Goal: Task Accomplishment & Management: Manage account settings

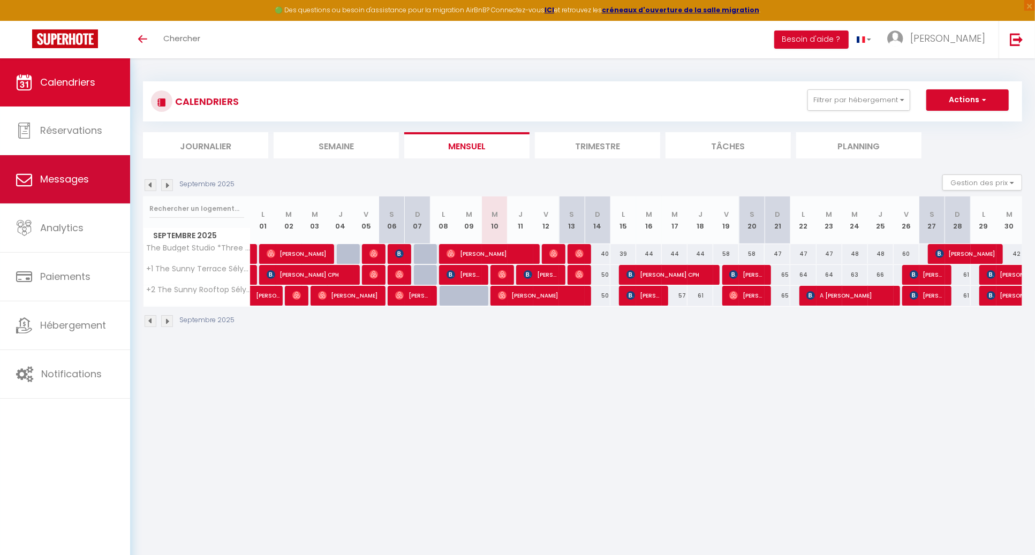
click at [64, 177] on span "Messages" at bounding box center [64, 178] width 49 height 13
select select "message"
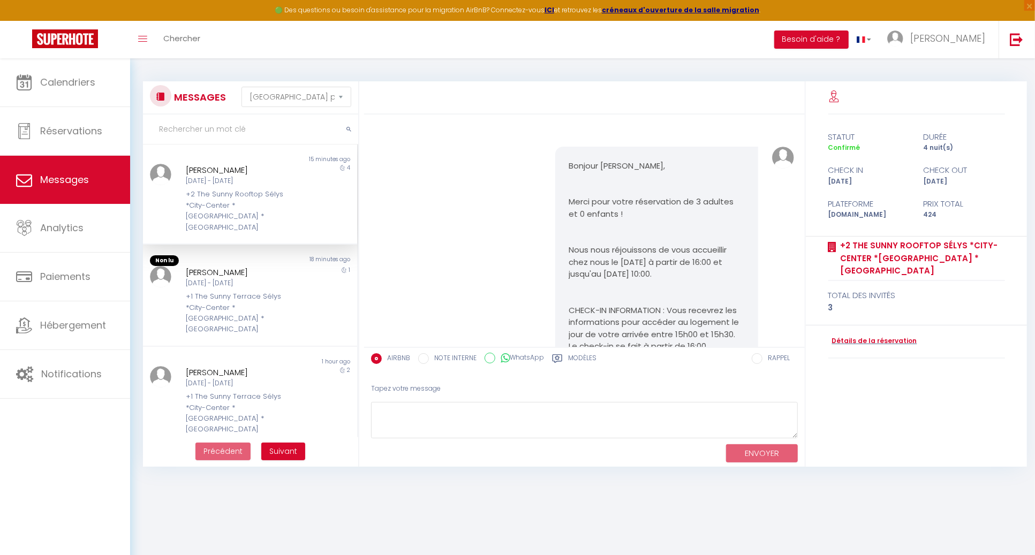
scroll to position [1954, 0]
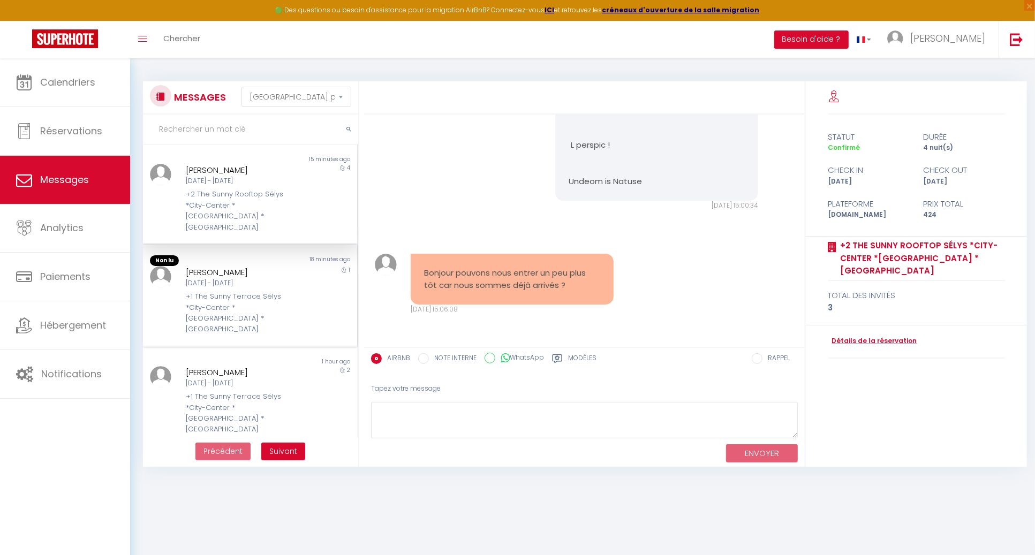
click at [200, 266] on div "[PERSON_NAME]" at bounding box center [241, 272] width 111 height 13
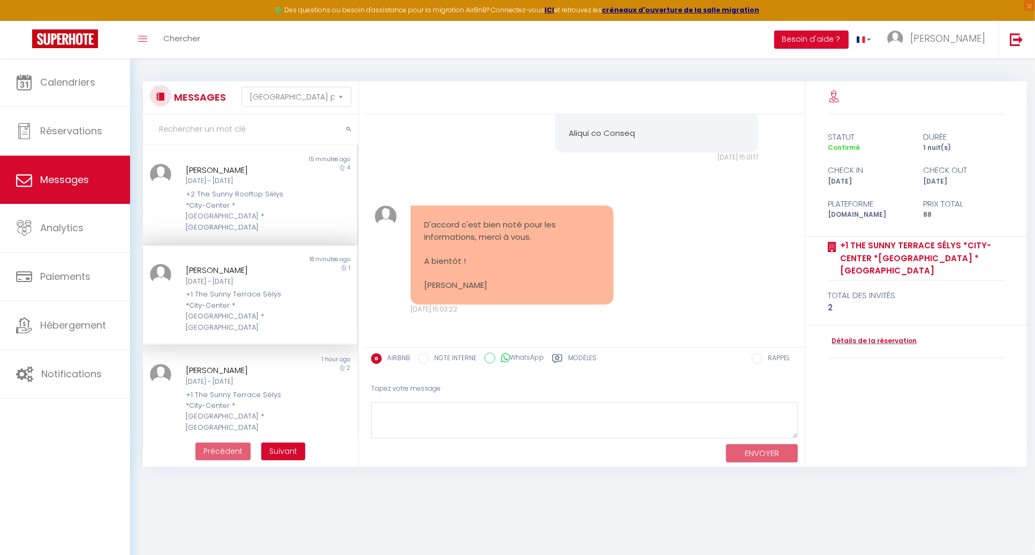
click at [204, 171] on div "[PERSON_NAME]" at bounding box center [241, 170] width 111 height 13
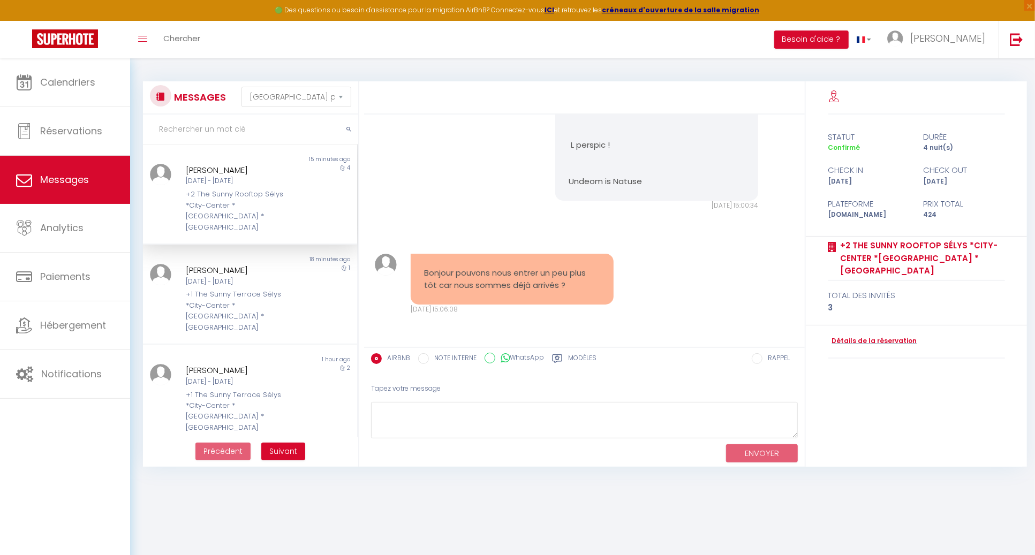
click at [264, 177] on div "[DATE] - [DATE]" at bounding box center [241, 181] width 111 height 10
click at [420, 413] on textarea at bounding box center [584, 420] width 427 height 37
type textarea "Bonjour, oui :-)"
click at [752, 455] on button "ENVOYER" at bounding box center [762, 453] width 72 height 19
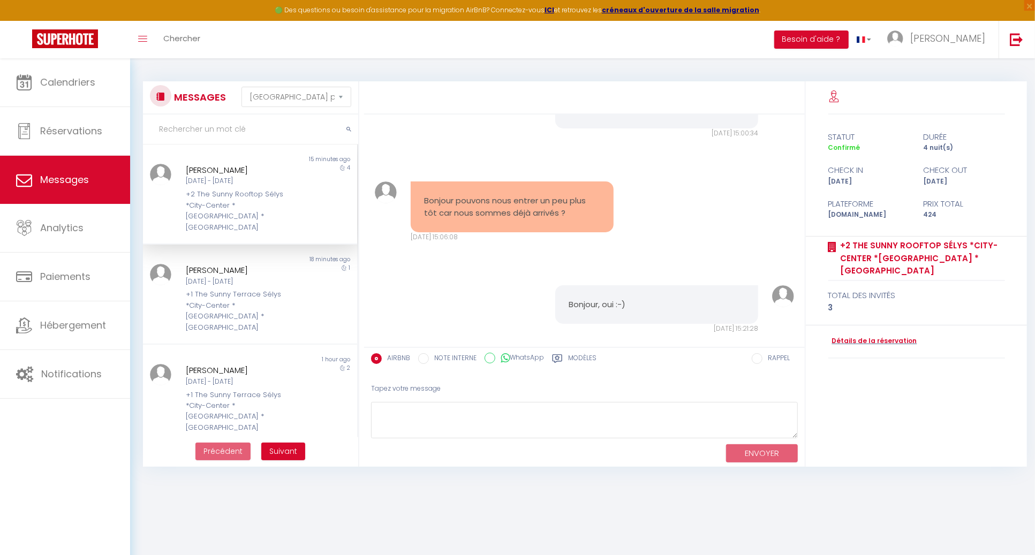
scroll to position [2046, 0]
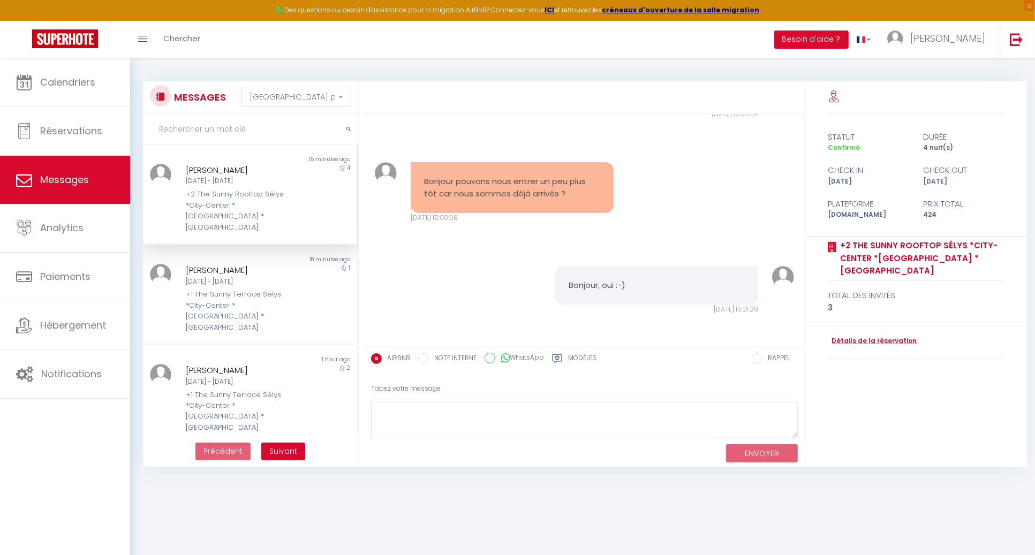
drag, startPoint x: 272, startPoint y: 165, endPoint x: 188, endPoint y: 164, distance: 83.6
click at [188, 164] on div "[PERSON_NAME]" at bounding box center [241, 170] width 111 height 13
copy div "[PERSON_NAME]"
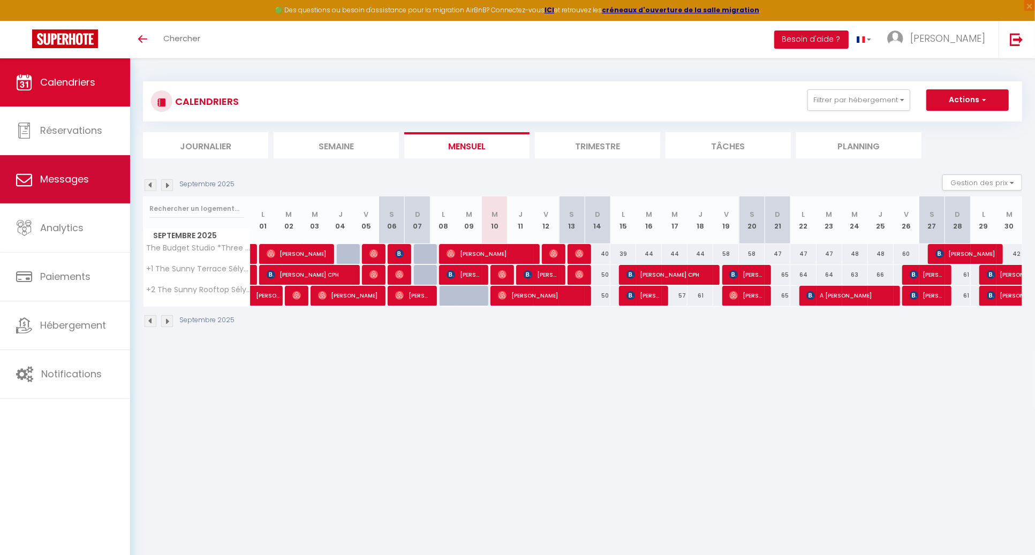
click at [72, 167] on link "Messages" at bounding box center [65, 179] width 130 height 48
select select "message"
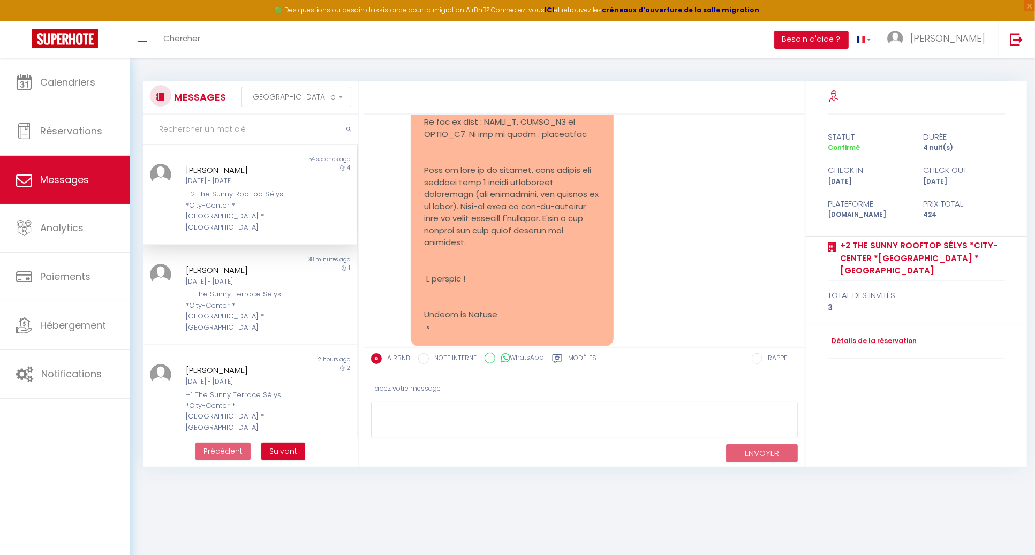
scroll to position [2865, 0]
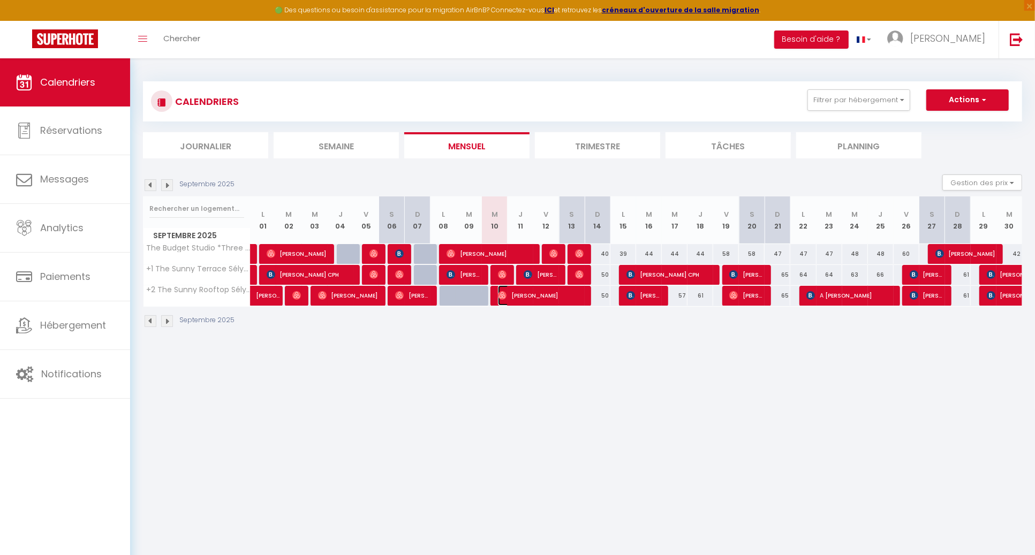
click at [519, 301] on span "[PERSON_NAME]" at bounding box center [541, 295] width 86 height 20
select select "OK"
select select "0"
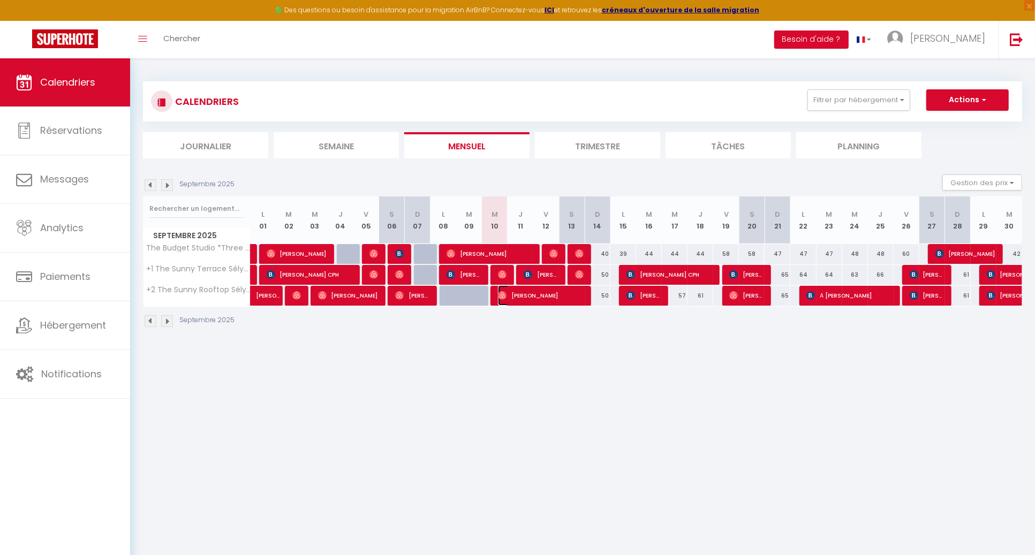
select select "1"
select select
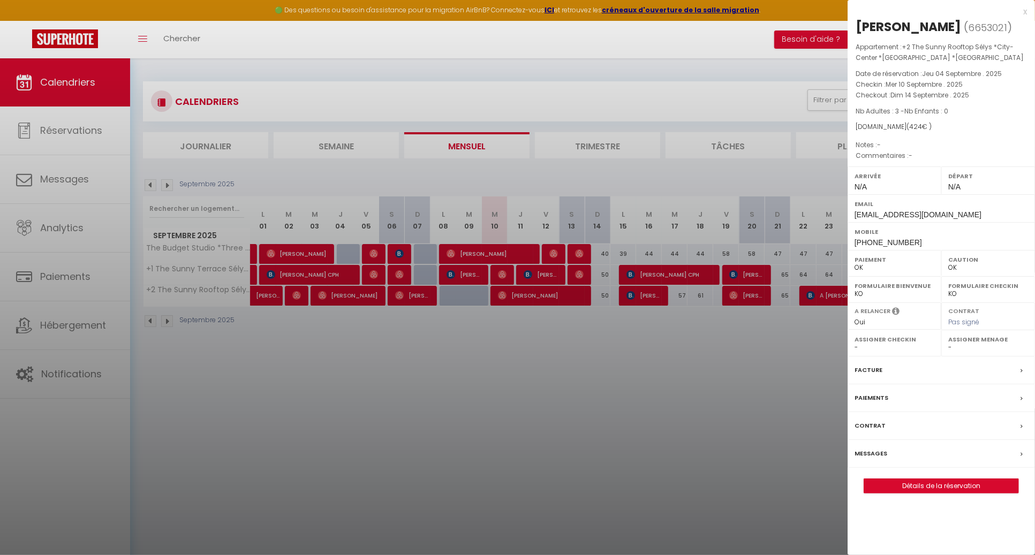
click at [625, 461] on div at bounding box center [517, 277] width 1035 height 555
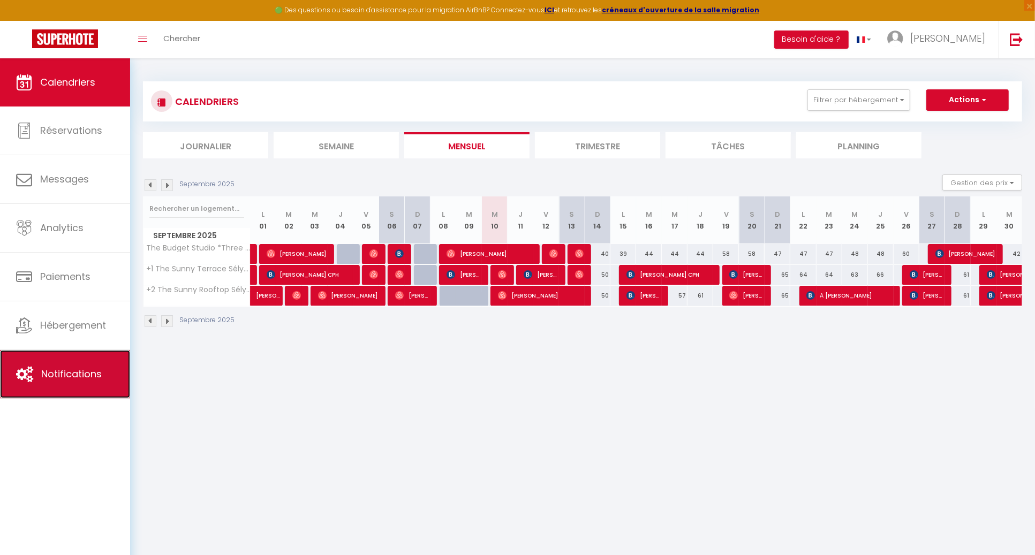
click at [61, 380] on span "Notifications" at bounding box center [71, 373] width 61 height 13
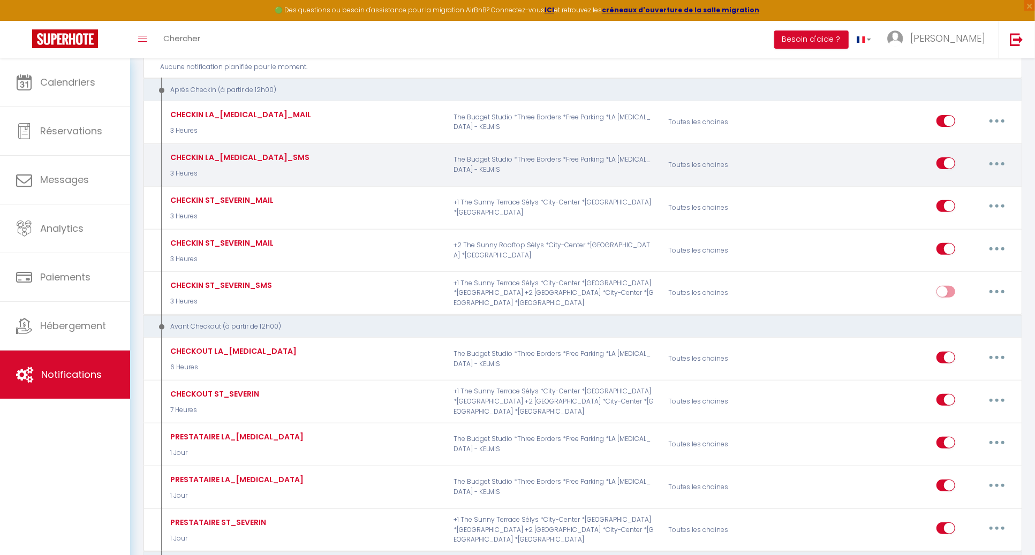
scroll to position [214, 0]
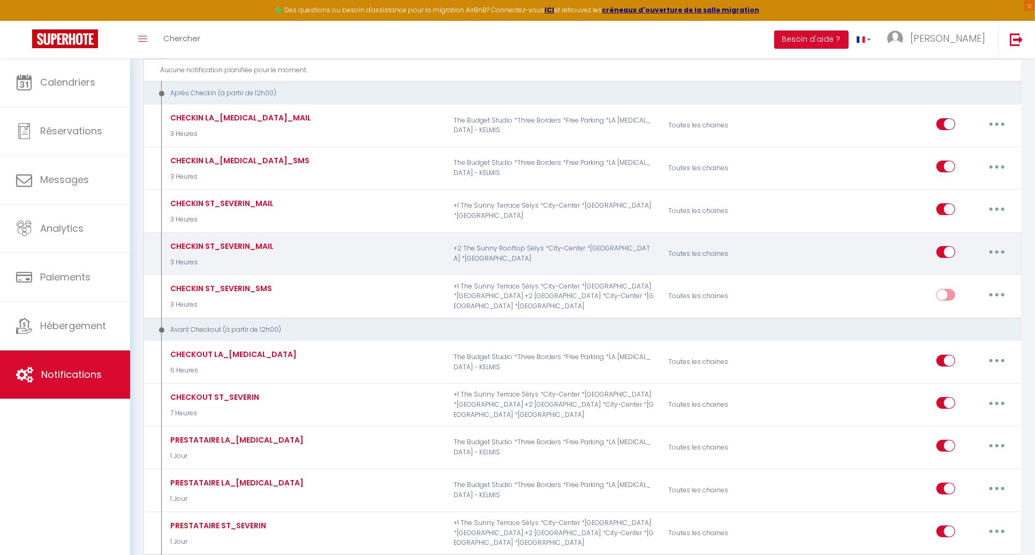
click at [986, 253] on button "button" at bounding box center [997, 252] width 30 height 17
click at [957, 275] on link "Editer" at bounding box center [969, 277] width 79 height 18
type input "CHECKIN ST_SEVERIN_MAIL"
select select "3"
select select "3 Heures"
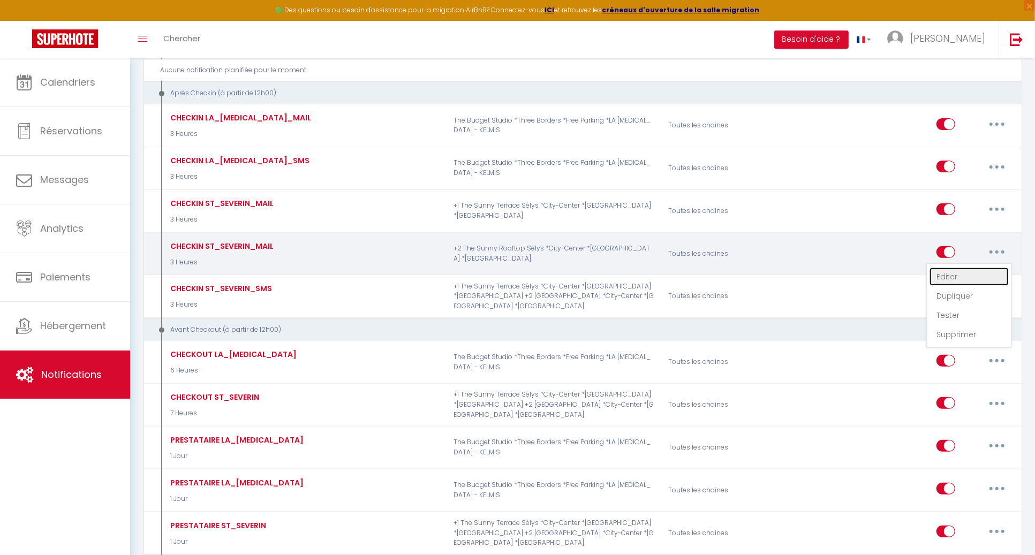
select select
checkbox input "true"
checkbox input "false"
radio input "true"
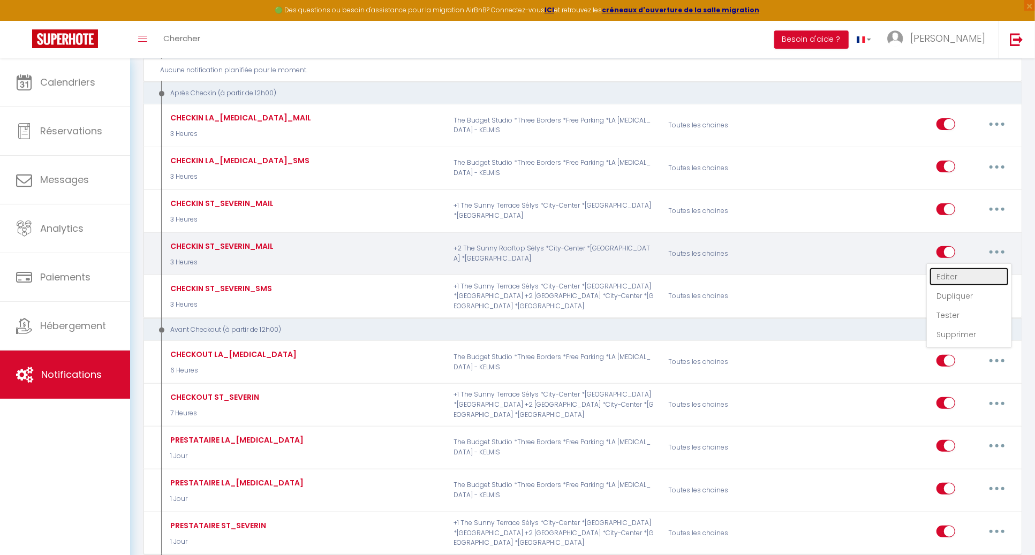
type input "Procedure for Check-in - [RENTAL:NAME]"
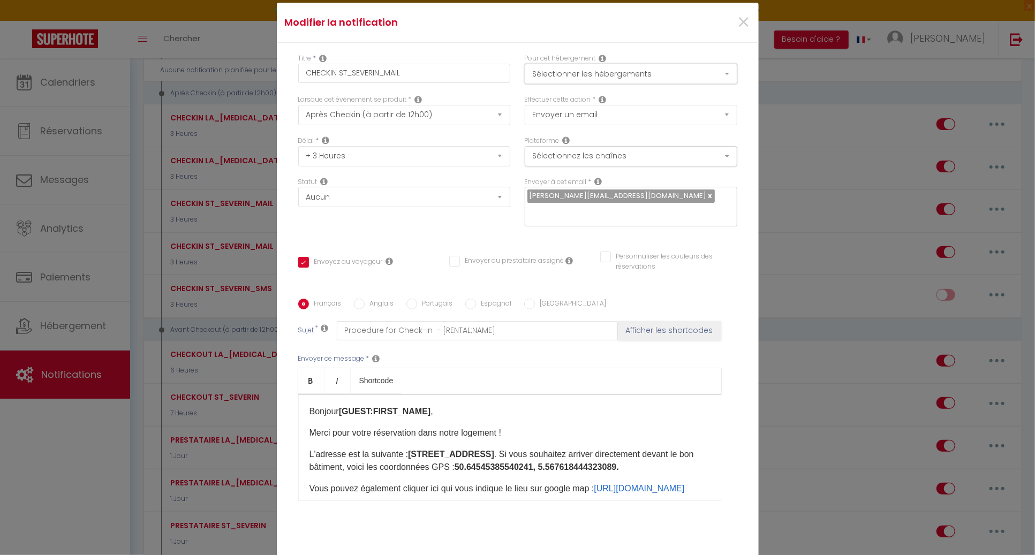
click at [621, 77] on button "Sélectionner les hébergements" at bounding box center [631, 74] width 213 height 20
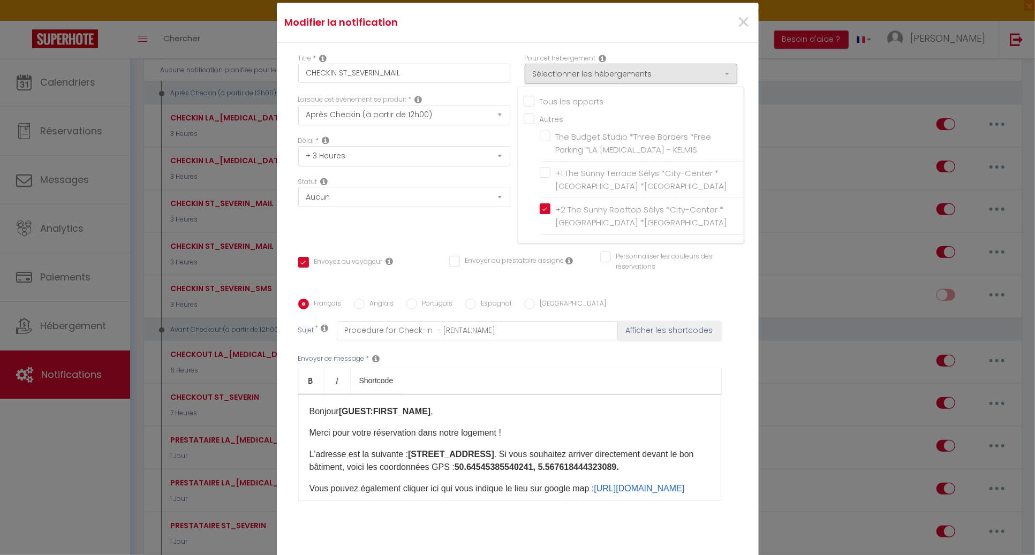
click at [495, 43] on div "Modifier la notification ×" at bounding box center [518, 23] width 482 height 40
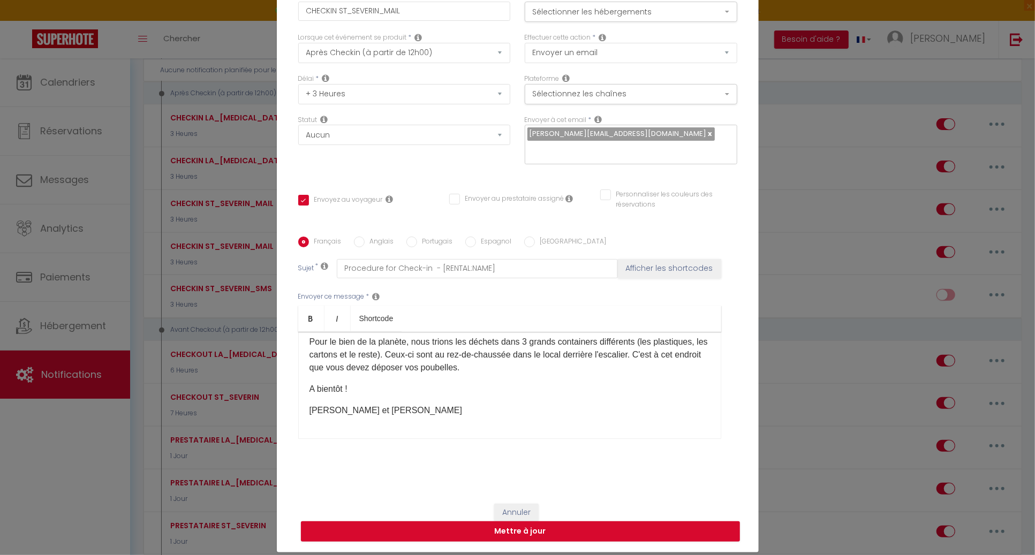
scroll to position [0, 0]
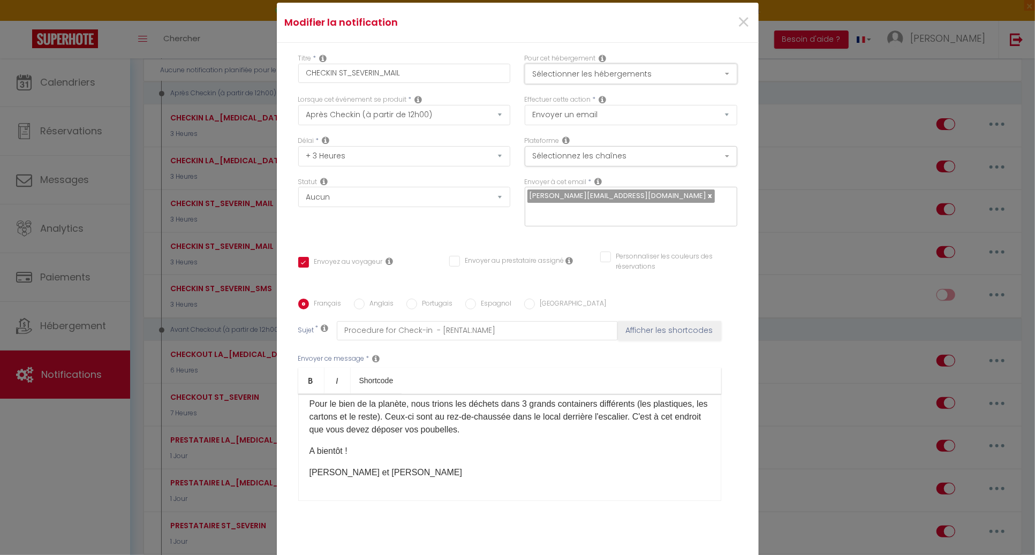
click at [601, 84] on button "Sélectionner les hébergements" at bounding box center [631, 74] width 213 height 20
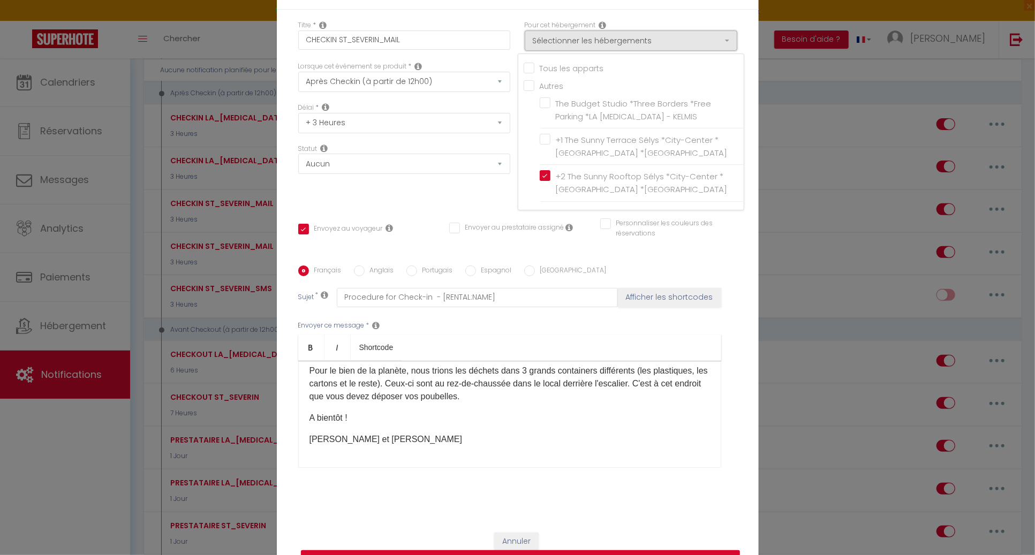
scroll to position [62, 0]
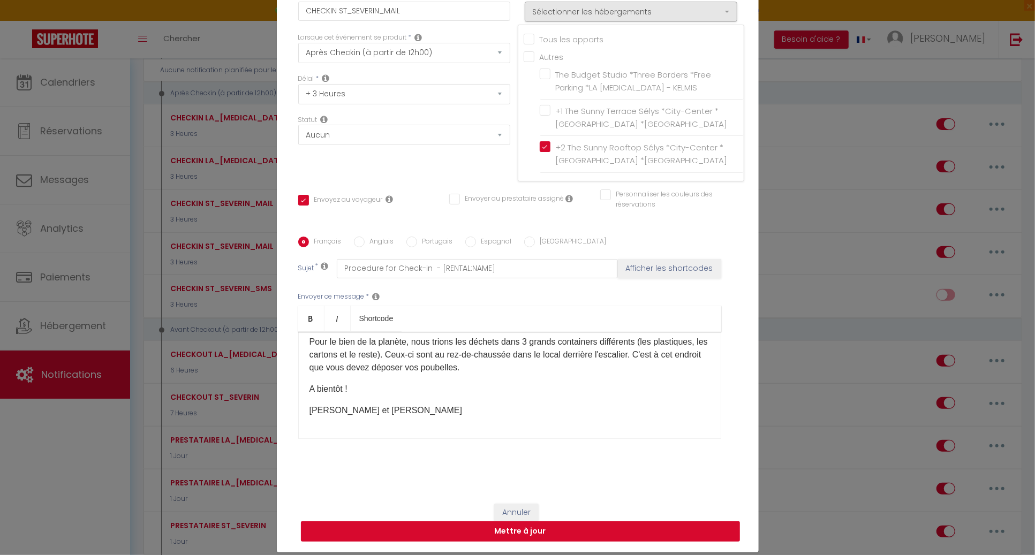
click at [537, 522] on button "Mettre à jour" at bounding box center [520, 532] width 439 height 20
checkbox input "true"
checkbox input "false"
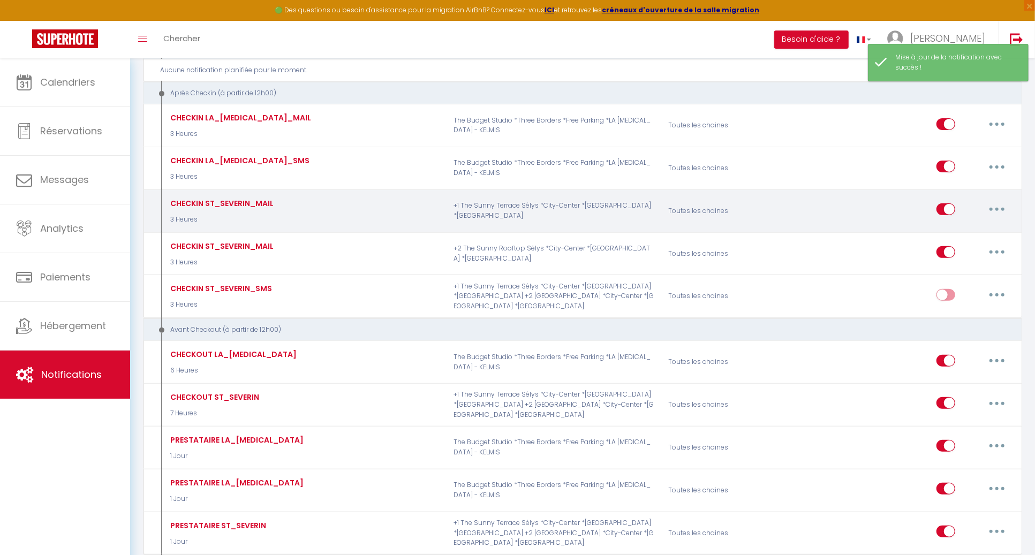
click at [994, 209] on button "button" at bounding box center [997, 209] width 30 height 17
click at [962, 232] on link "Editer" at bounding box center [969, 234] width 79 height 18
type input "CHECKIN ST_SEVERIN_MAIL"
select select "3"
select select "3 Heures"
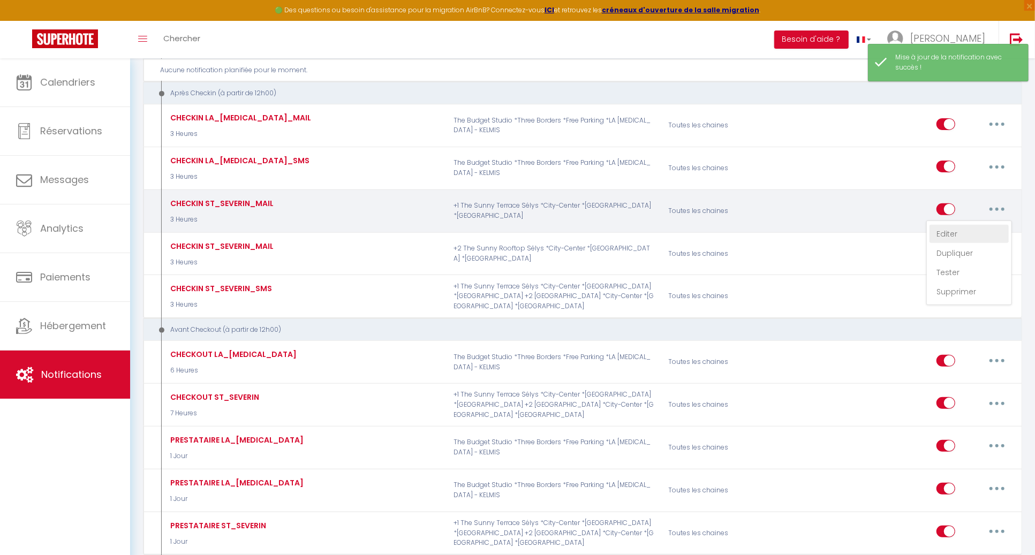
select select
checkbox input "true"
checkbox input "false"
radio input "true"
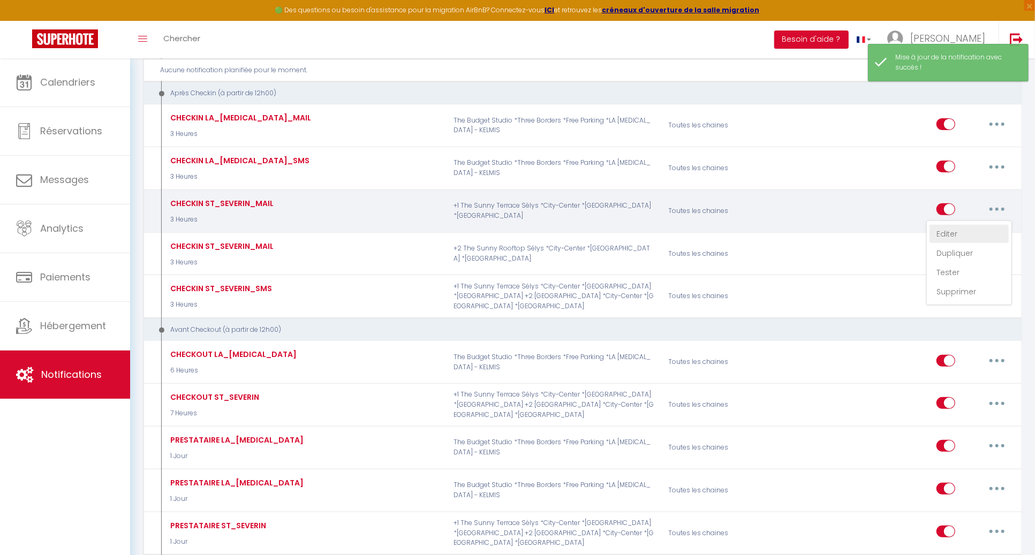
type input "Procedure for Check-in - [RENTAL:NAME]"
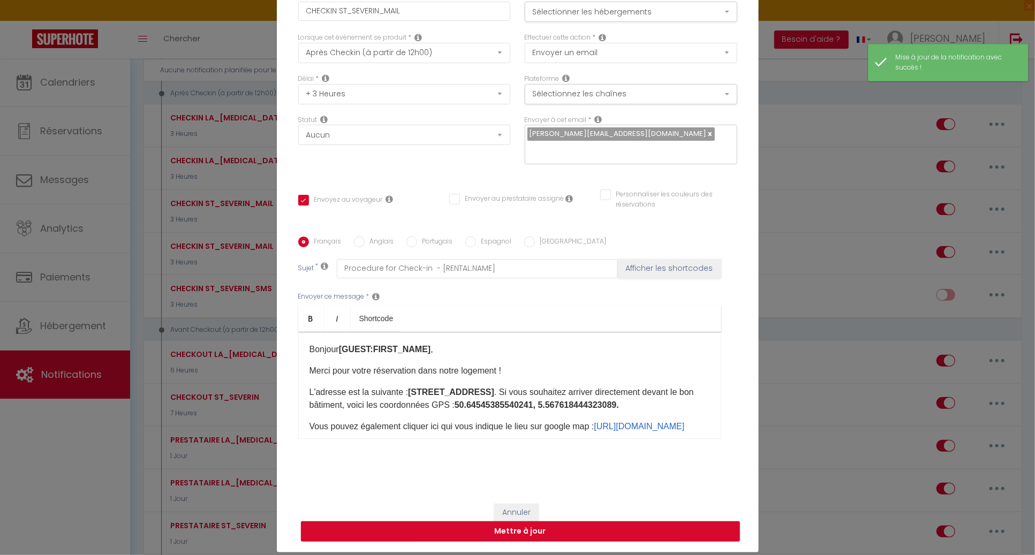
scroll to position [54, 0]
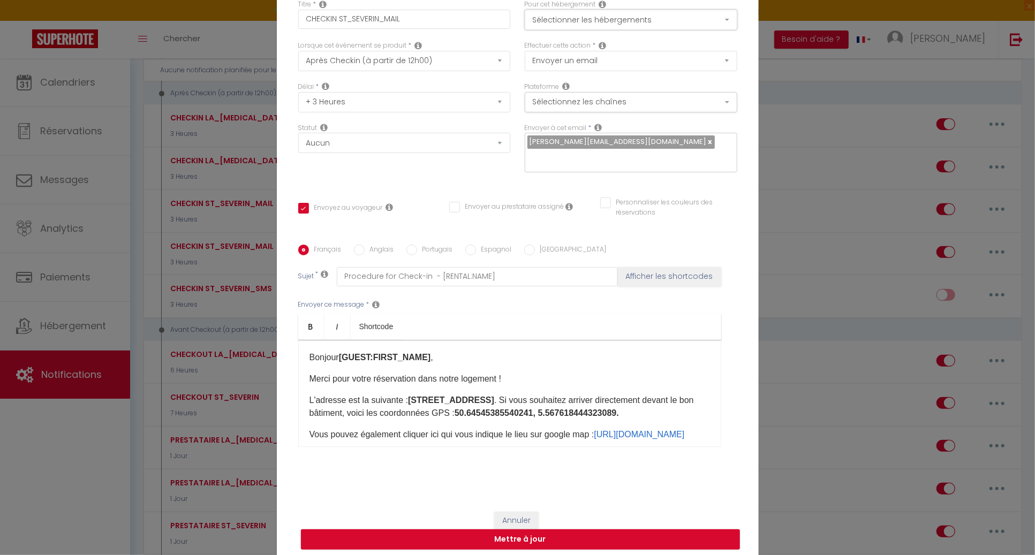
click at [607, 27] on button "Sélectionner les hébergements" at bounding box center [631, 20] width 213 height 20
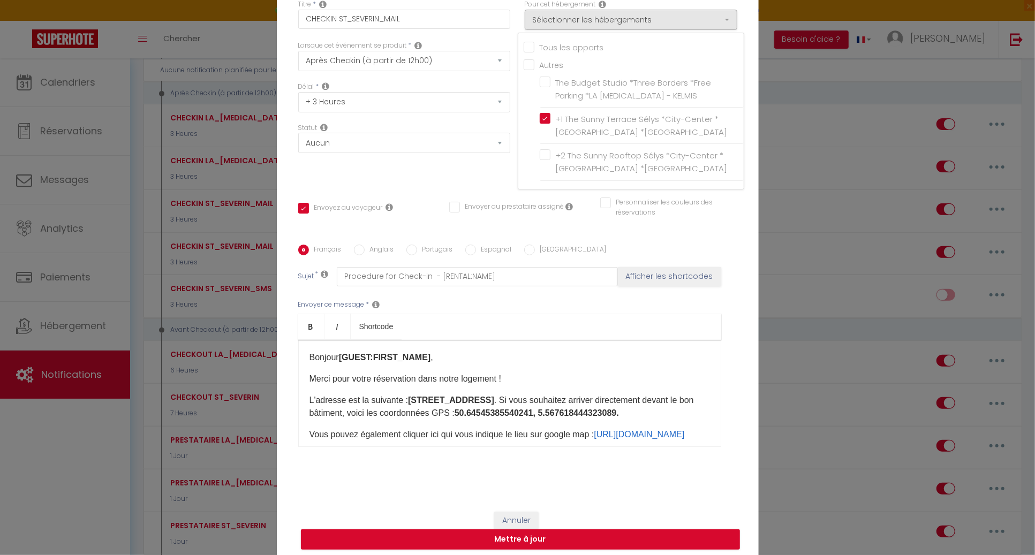
click at [494, 396] on strong "[STREET_ADDRESS]" at bounding box center [451, 400] width 86 height 9
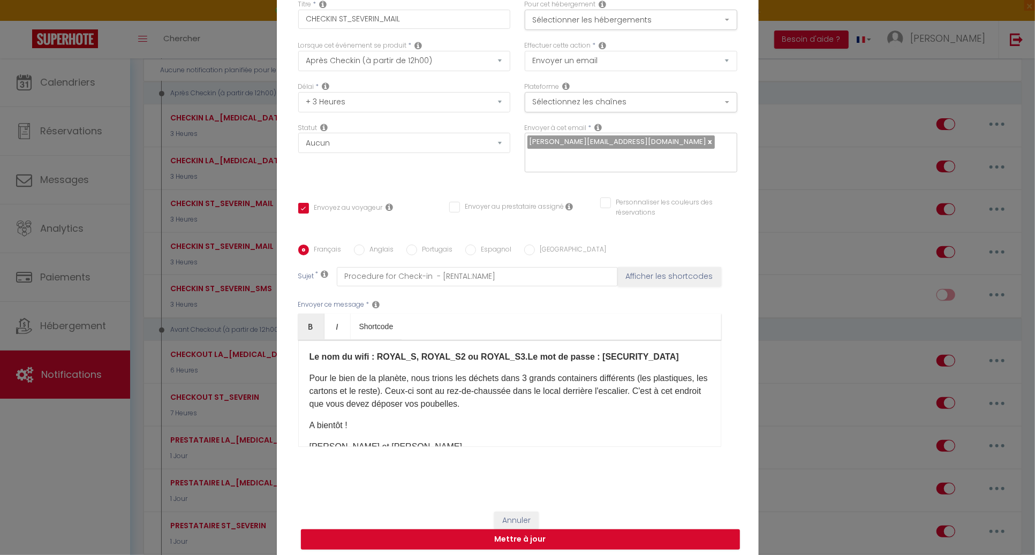
scroll to position [307, 0]
click at [517, 535] on button "Mettre à jour" at bounding box center [520, 540] width 439 height 20
checkbox input "true"
checkbox input "false"
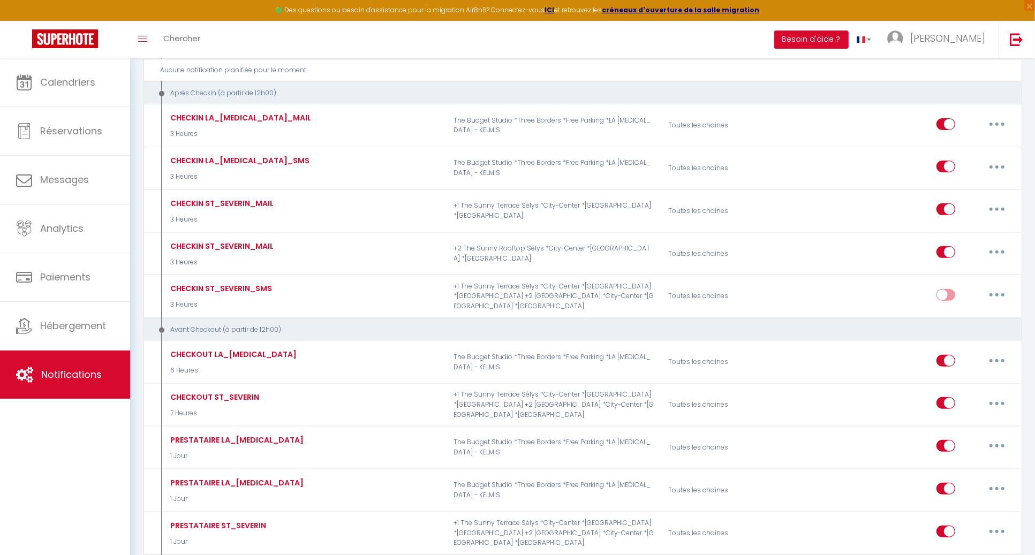
scroll to position [0, 0]
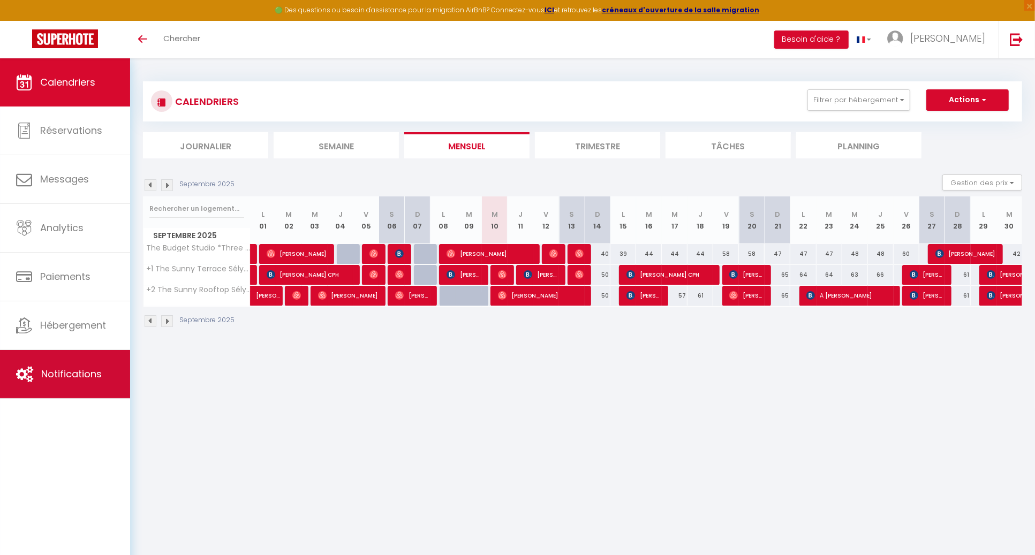
click at [58, 393] on link "Notifications" at bounding box center [65, 374] width 130 height 48
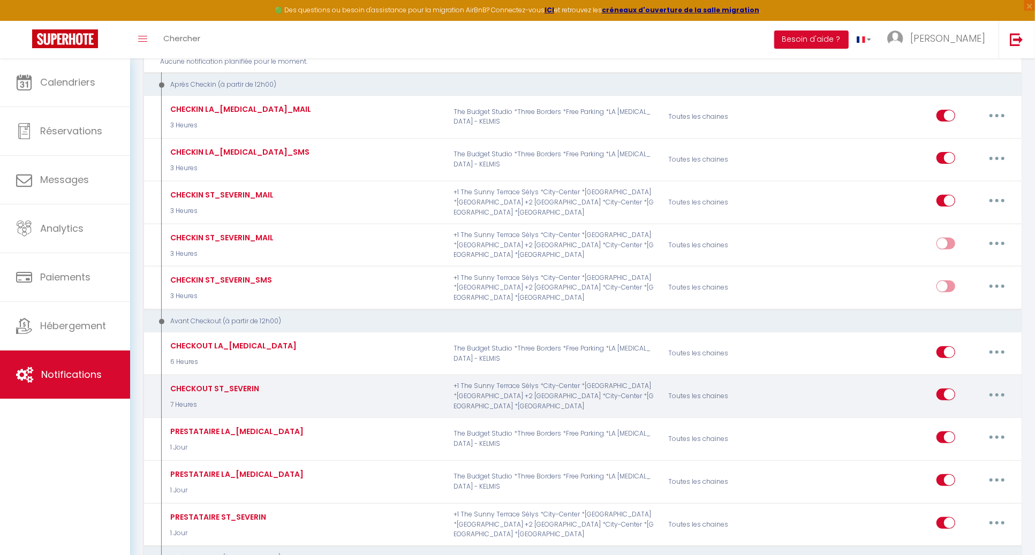
scroll to position [226, 0]
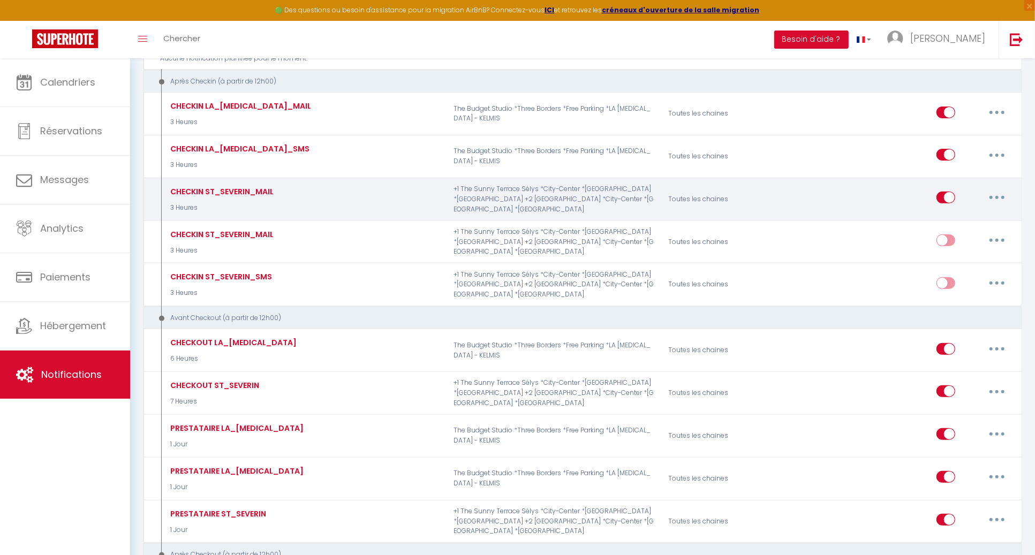
click at [997, 196] on icon "button" at bounding box center [997, 197] width 3 height 3
click at [955, 216] on link "Editer" at bounding box center [969, 222] width 79 height 18
type input "CHECKIN ST_SEVERIN_MAIL"
select select "3"
select select "3 Heures"
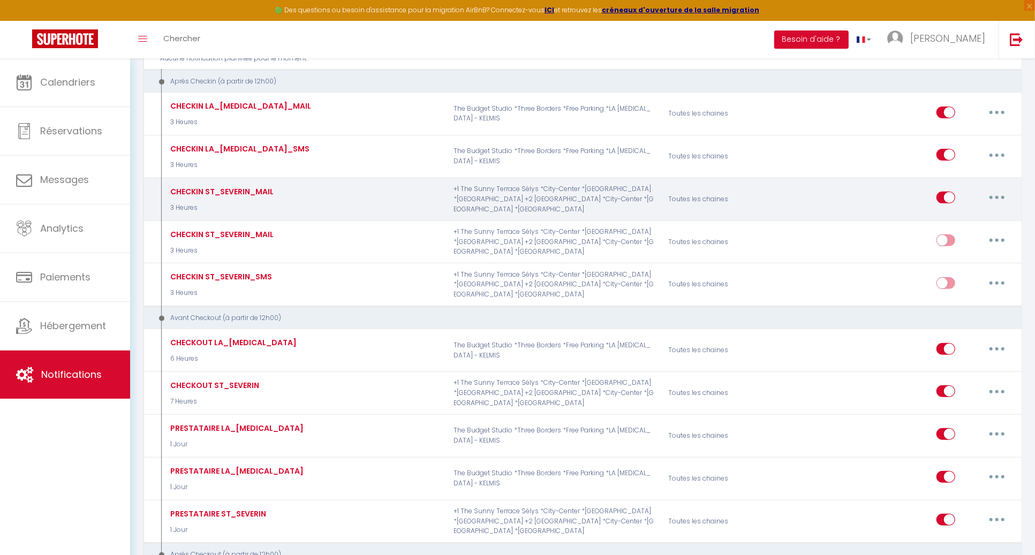
select select
checkbox input "true"
checkbox input "false"
radio input "true"
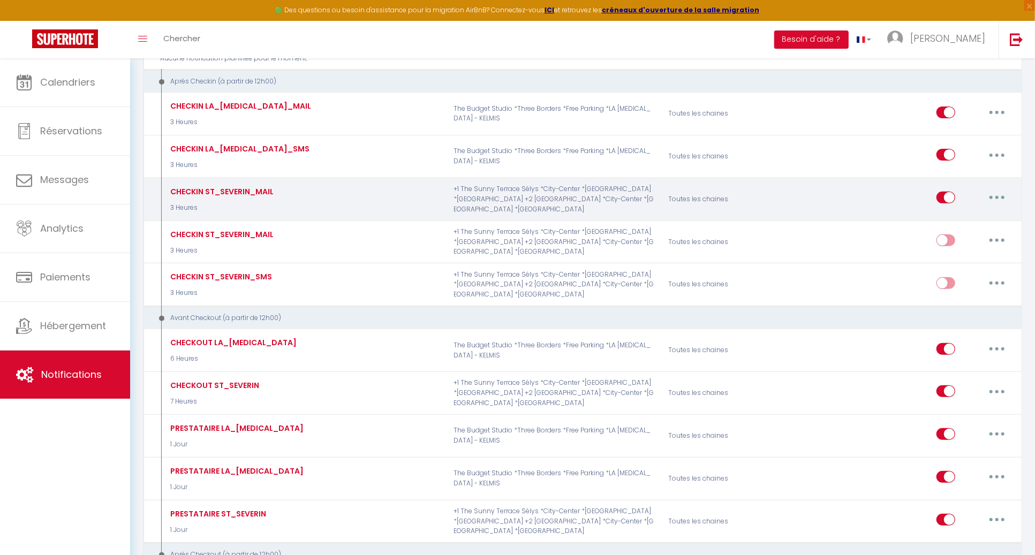
type input "Procedure for Check-in - [RENTAL:NAME]"
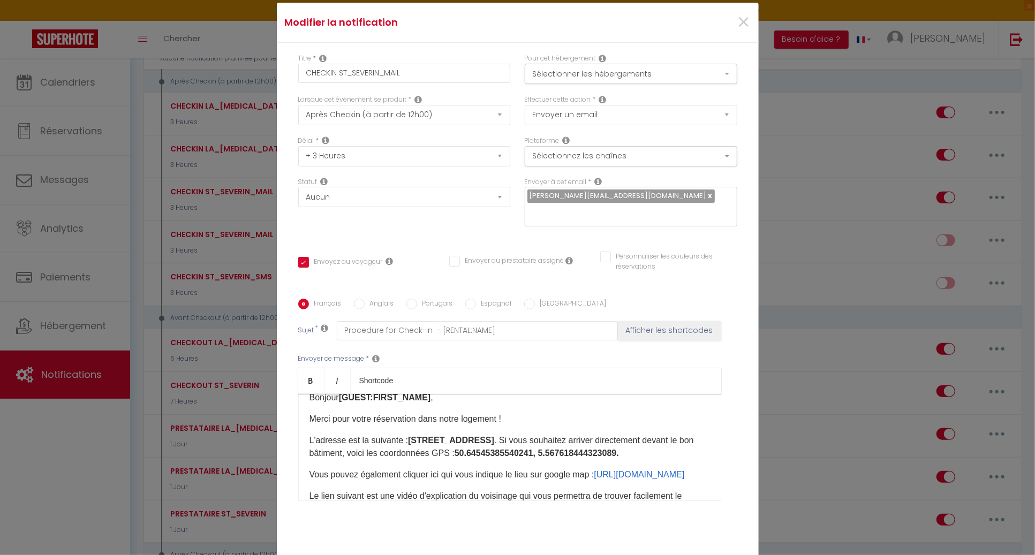
scroll to position [0, 0]
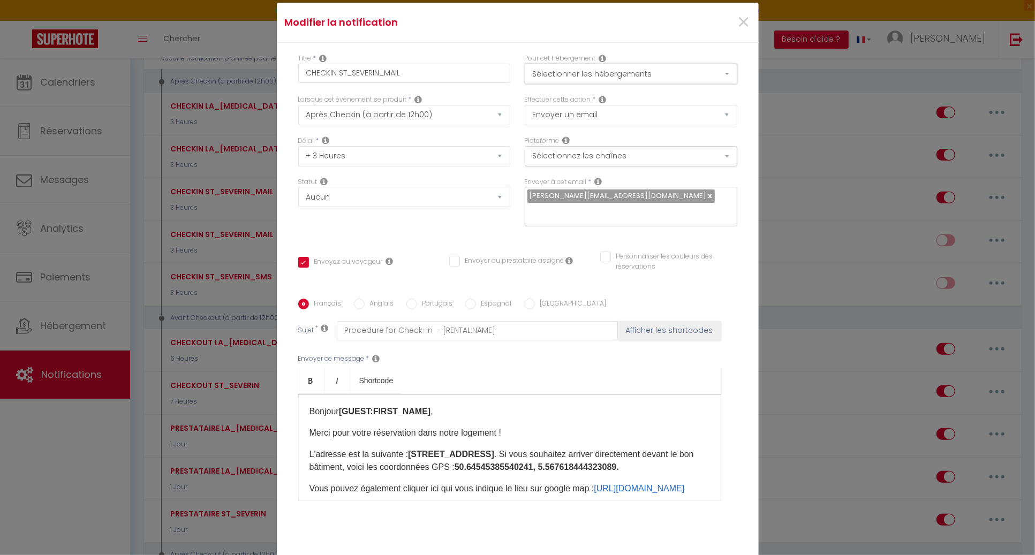
click at [613, 84] on button "Sélectionner les hébergements" at bounding box center [631, 74] width 213 height 20
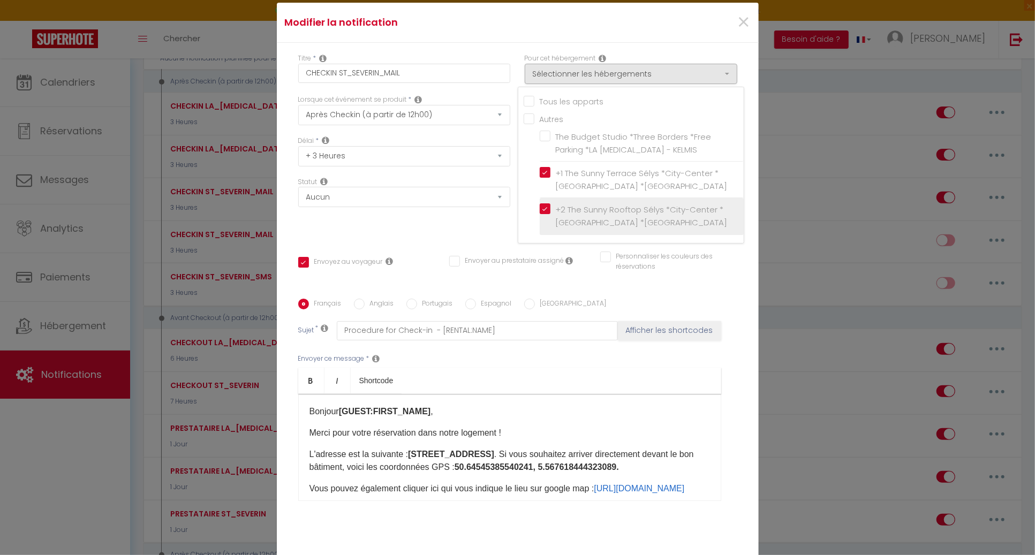
click at [551, 215] on label "+2 The Sunny Rooftop Sélys *City-Center *[GEOGRAPHIC_DATA] *[GEOGRAPHIC_DATA]" at bounding box center [644, 216] width 186 height 25
click at [542, 215] on input "+2 The Sunny Rooftop Sélys *City-Center *[GEOGRAPHIC_DATA] *[GEOGRAPHIC_DATA]" at bounding box center [642, 216] width 204 height 11
checkbox input "true"
checkbox input "false"
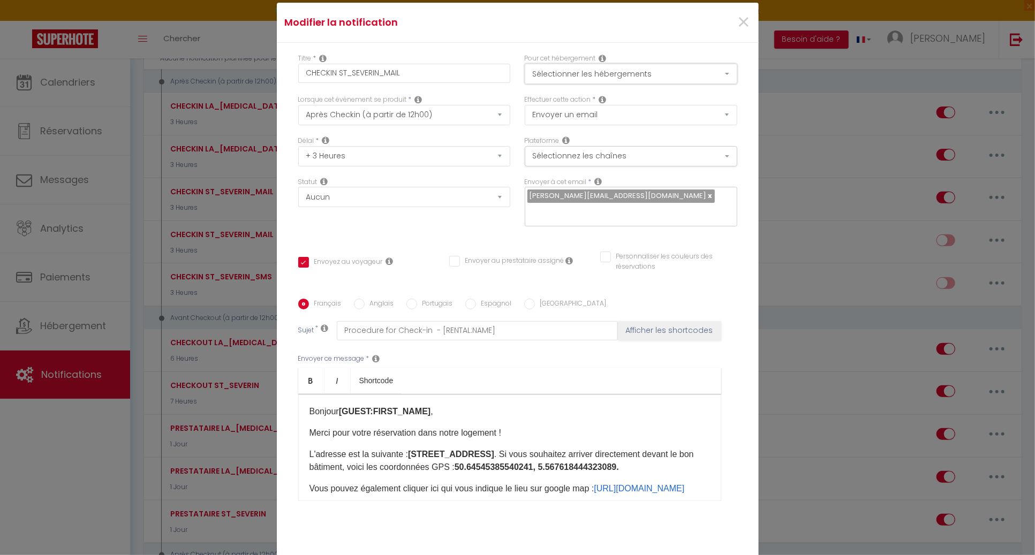
click at [598, 84] on button "Sélectionner les hébergements" at bounding box center [631, 74] width 213 height 20
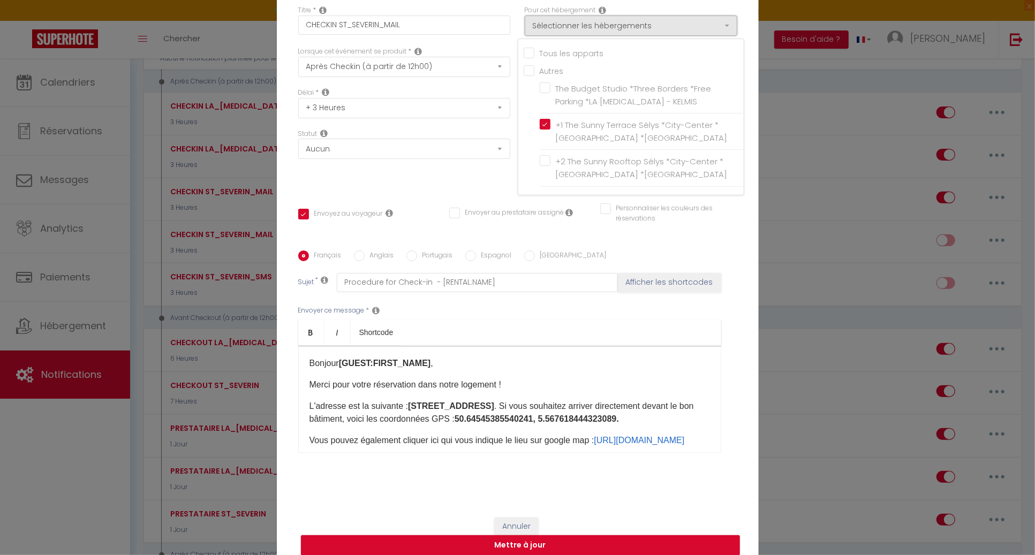
scroll to position [62, 0]
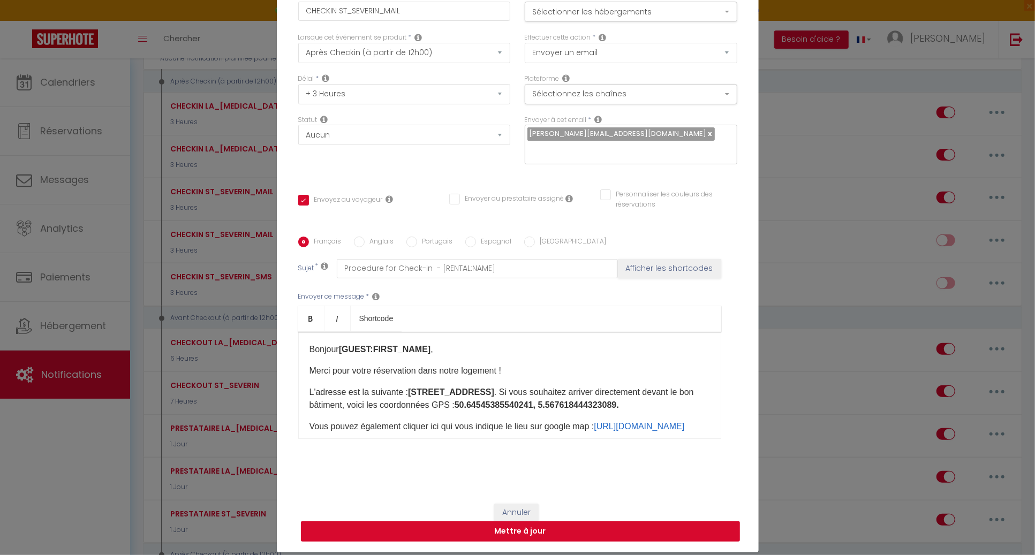
click at [571, 524] on button "Mettre à jour" at bounding box center [520, 532] width 439 height 20
checkbox input "true"
checkbox input "false"
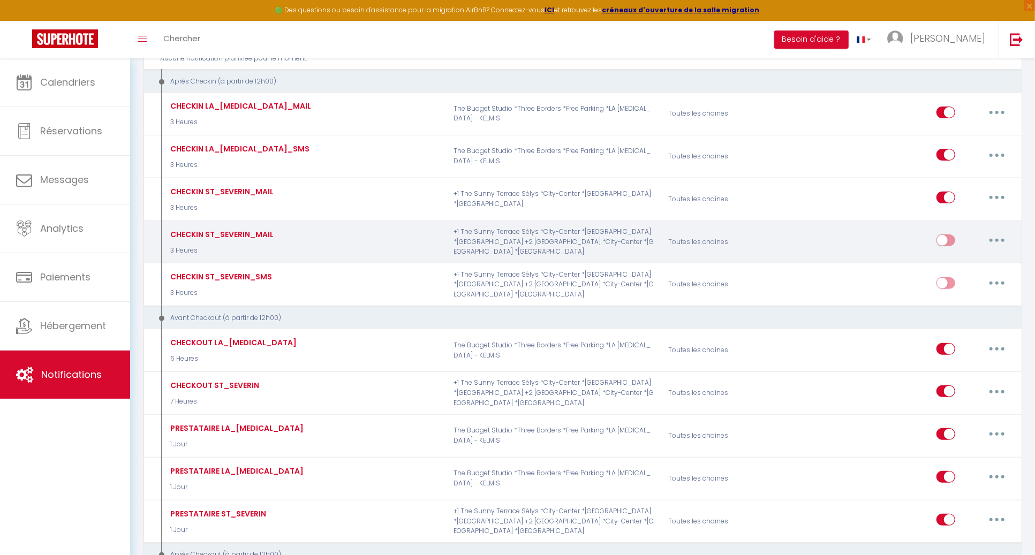
click at [953, 239] on input "checkbox" at bounding box center [946, 243] width 19 height 16
checkbox input "true"
select select
checkbox input "false"
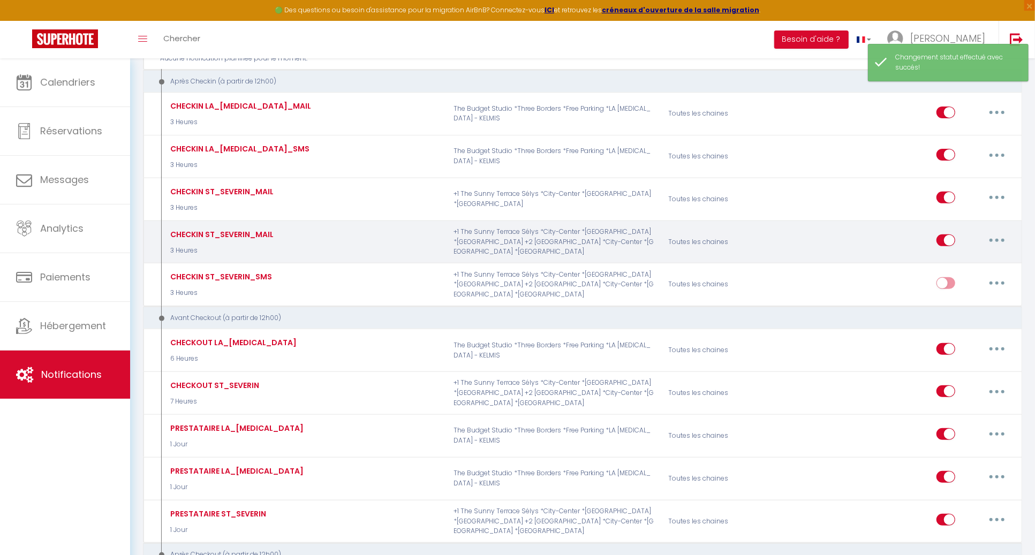
click at [993, 238] on button "button" at bounding box center [997, 240] width 30 height 17
click at [964, 263] on link "Editer" at bounding box center [969, 265] width 79 height 18
type input "CHECKIN ST_SEVERIN_MAIL"
select select "3"
select select "3 Heures"
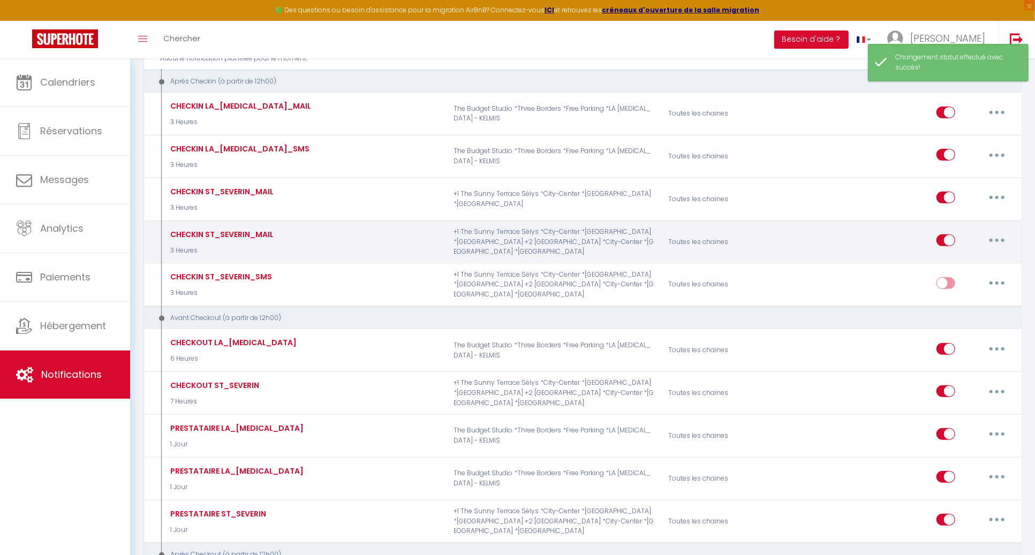
select select
checkbox input "true"
checkbox input "false"
radio input "true"
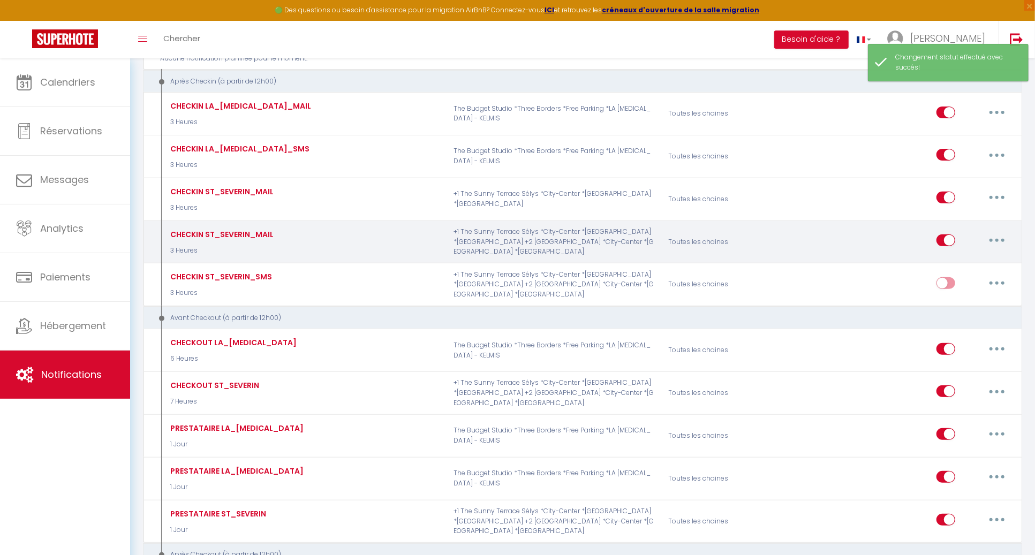
type input "Procedure for Check-in - [RENTAL:NAME]"
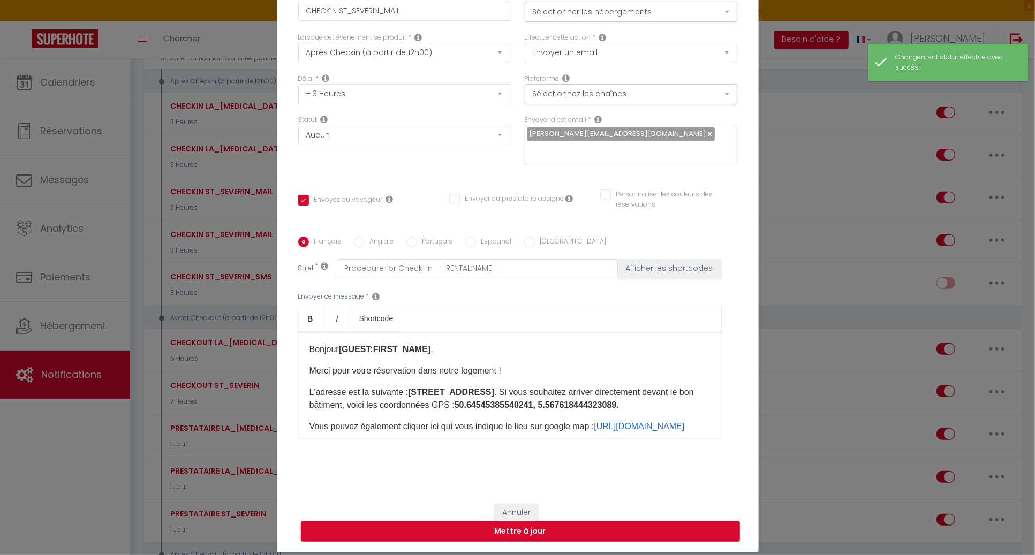
scroll to position [24, 0]
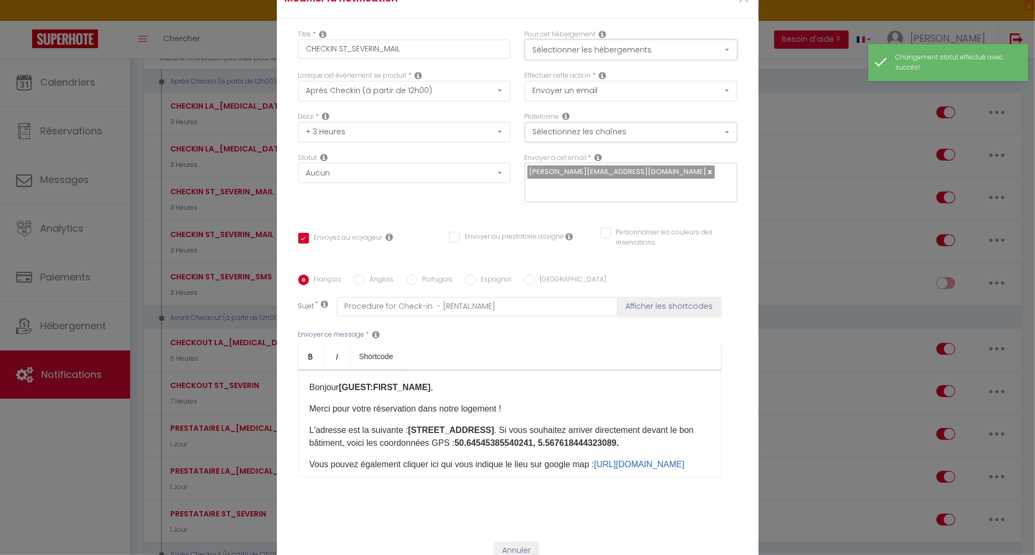
click at [581, 51] on button "Sélectionner les hébergements" at bounding box center [631, 50] width 213 height 20
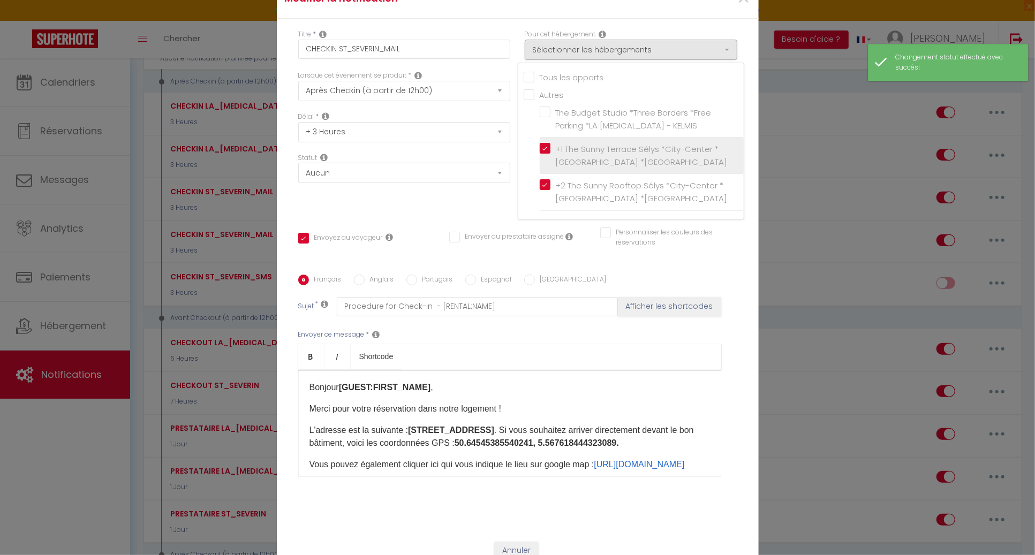
click at [551, 157] on label "+1 The Sunny Terrace Sélys *City-Center *[GEOGRAPHIC_DATA] *[GEOGRAPHIC_DATA]" at bounding box center [644, 155] width 186 height 25
click at [541, 157] on input "+1 The Sunny Terrace Sélys *City-Center *[GEOGRAPHIC_DATA] *[GEOGRAPHIC_DATA]" at bounding box center [642, 155] width 204 height 11
checkbox input "false"
checkbox input "true"
checkbox input "false"
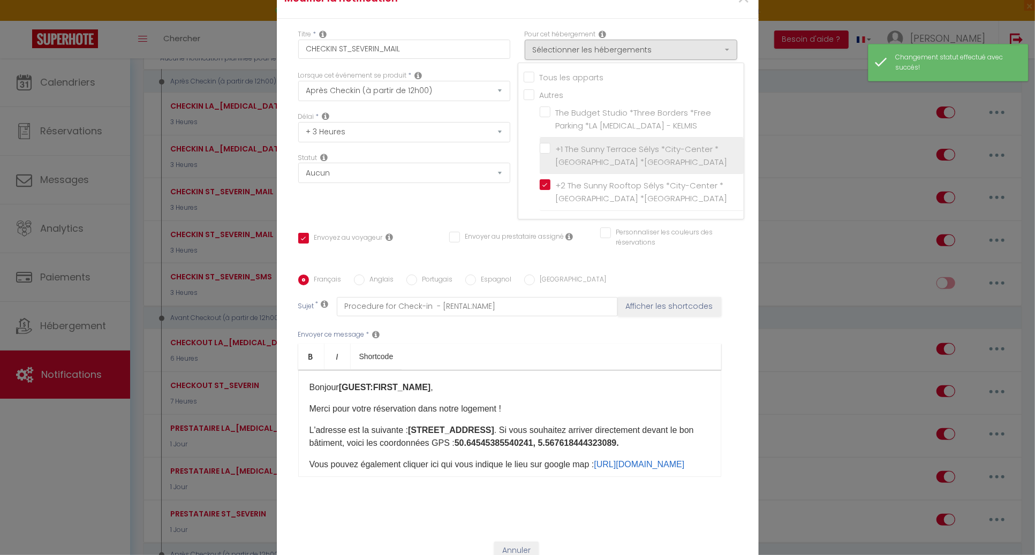
checkbox input "false"
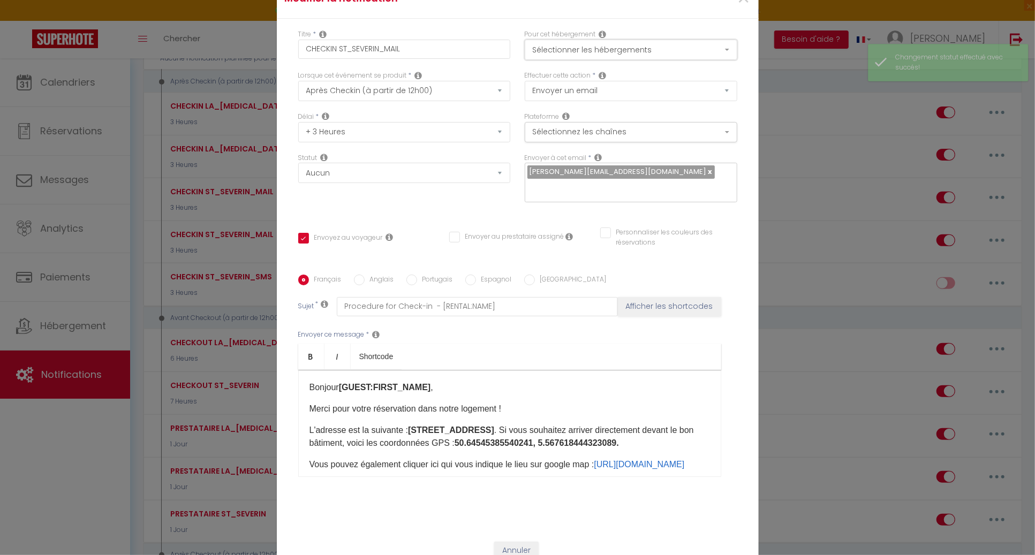
click at [640, 60] on button "Sélectionner les hébergements" at bounding box center [631, 50] width 213 height 20
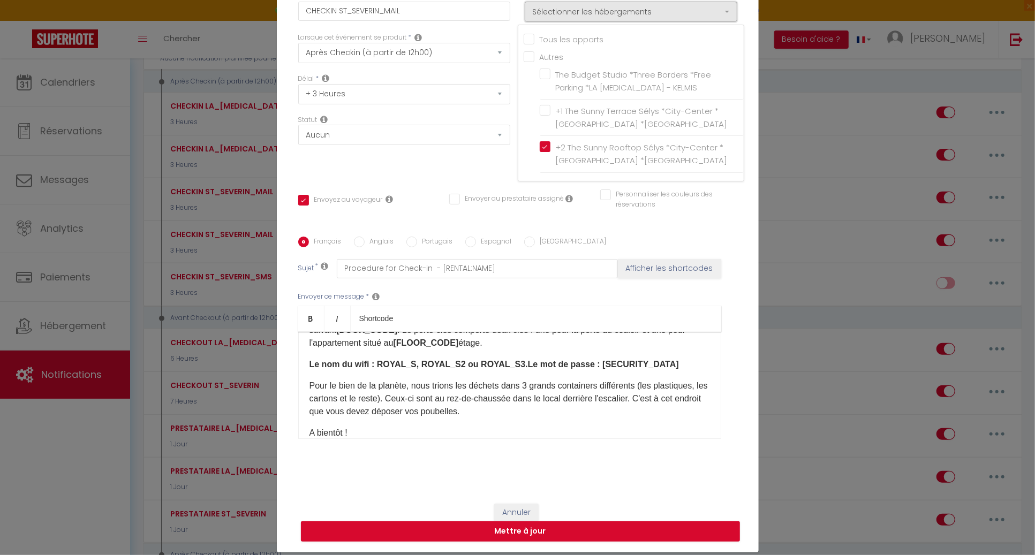
scroll to position [292, 0]
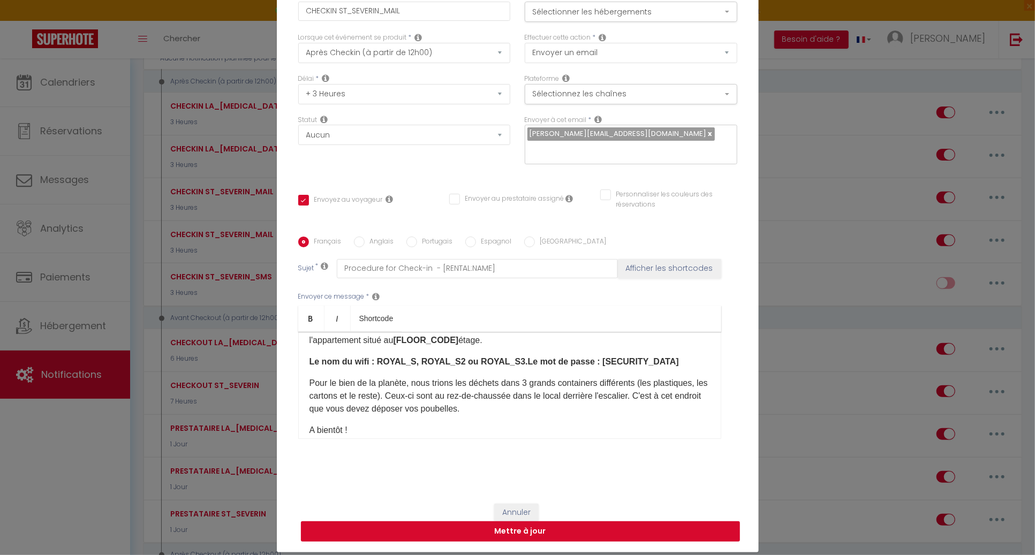
click at [528, 524] on button "Mettre à jour" at bounding box center [520, 532] width 439 height 20
checkbox input "true"
checkbox input "false"
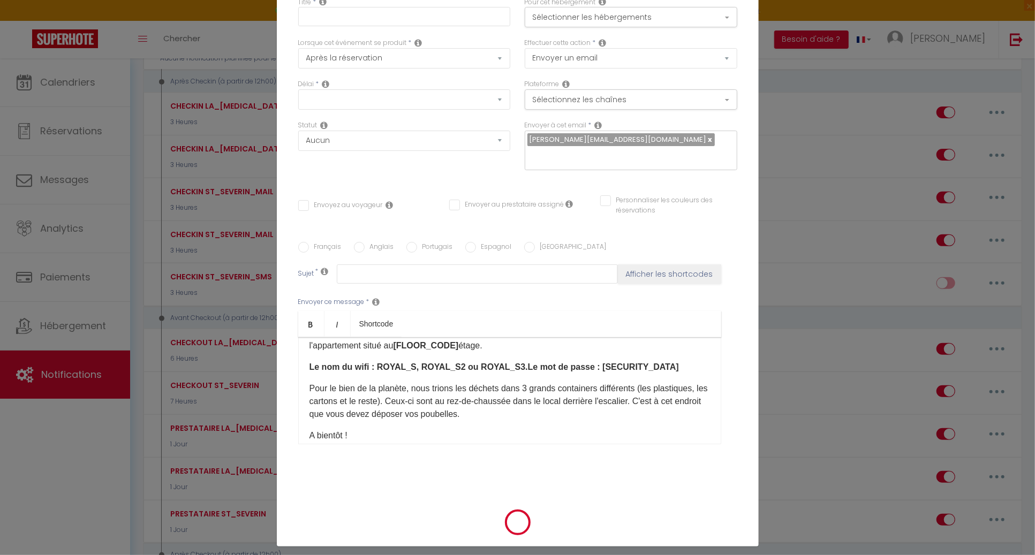
checkbox input "true"
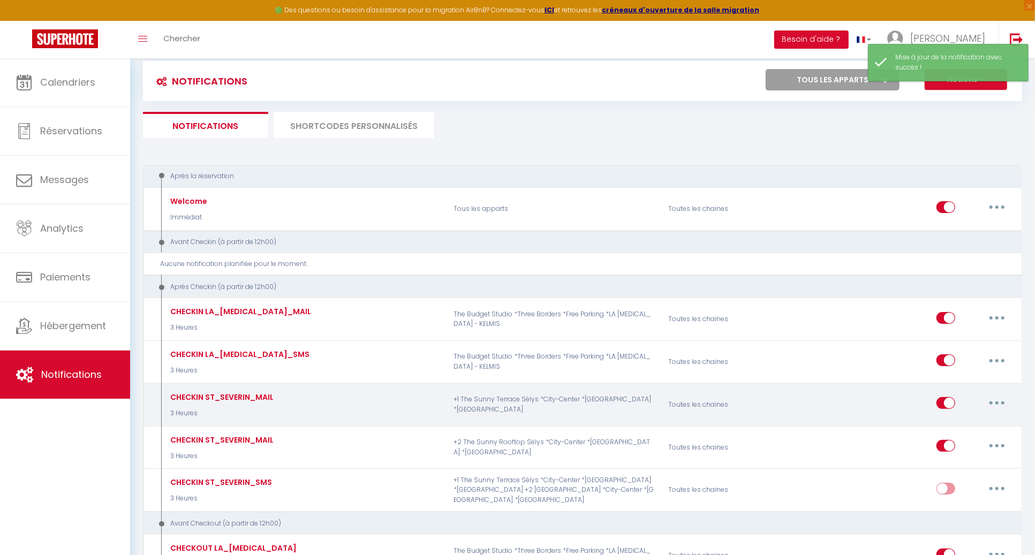
scroll to position [0, 0]
